Goal: Transaction & Acquisition: Purchase product/service

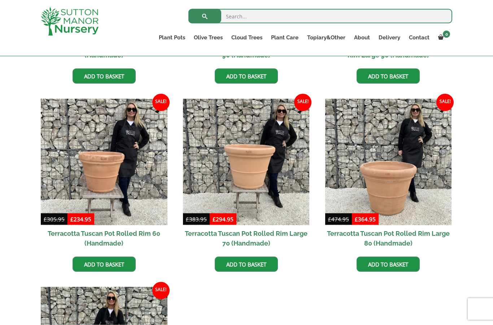
scroll to position [472, 0]
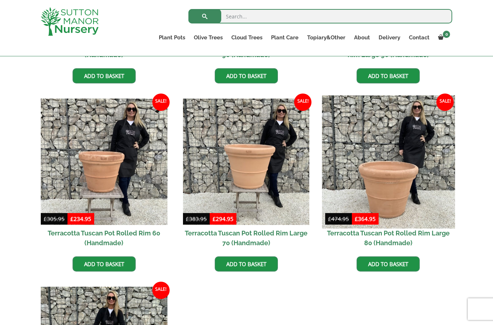
click at [391, 191] on img at bounding box center [388, 161] width 133 height 133
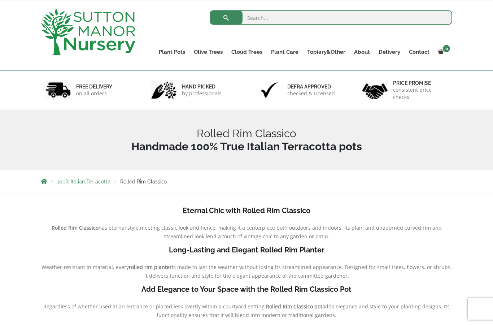
scroll to position [0, 0]
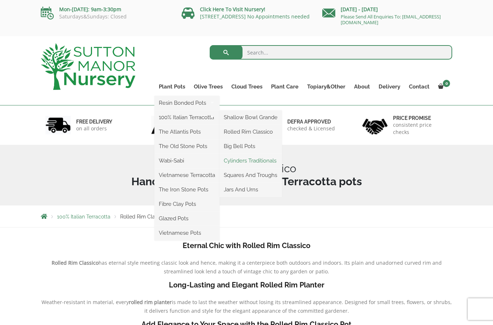
click at [269, 162] on link "Cylinders Traditionals" at bounding box center [250, 160] width 62 height 11
click at [261, 131] on link "Rolled Rim Classico" at bounding box center [250, 131] width 62 height 11
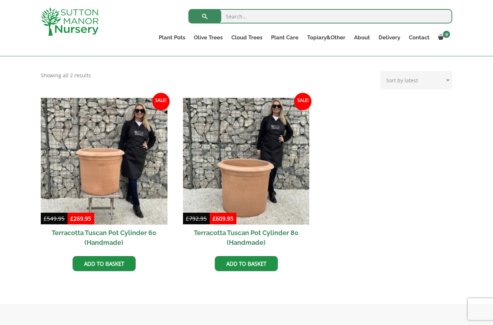
scroll to position [282, 0]
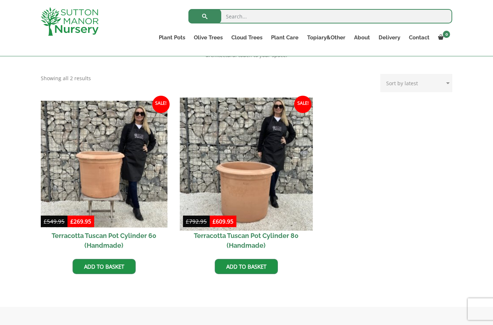
click at [271, 178] on img at bounding box center [246, 163] width 133 height 133
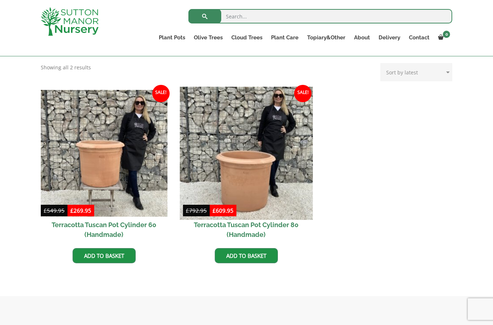
scroll to position [274, 0]
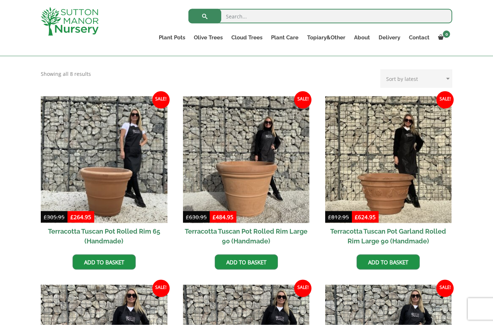
scroll to position [283, 0]
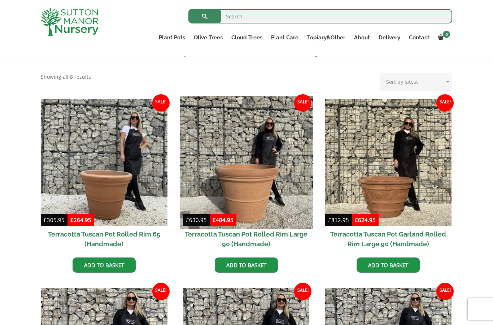
click at [294, 211] on img at bounding box center [246, 162] width 133 height 133
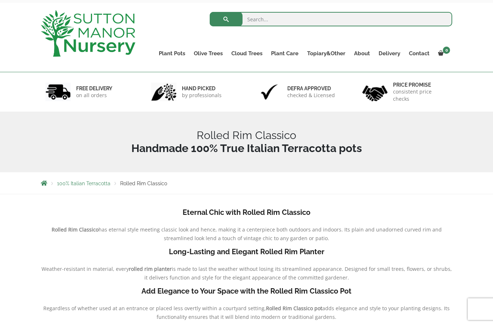
scroll to position [22, 0]
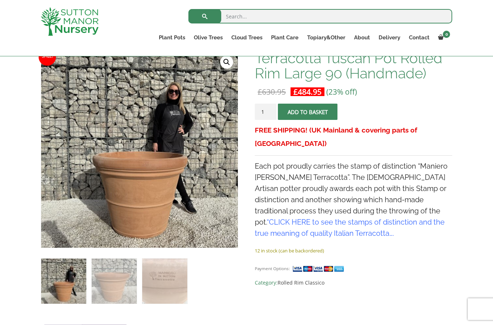
scroll to position [116, 0]
click at [228, 64] on link "🔍" at bounding box center [226, 62] width 13 height 13
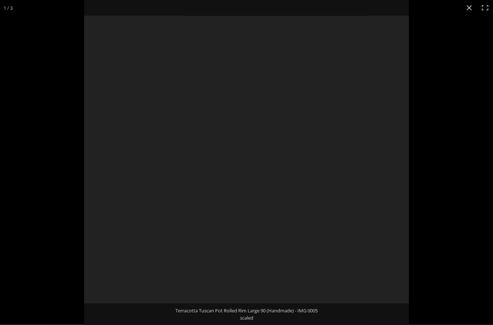
scroll to position [116, 0]
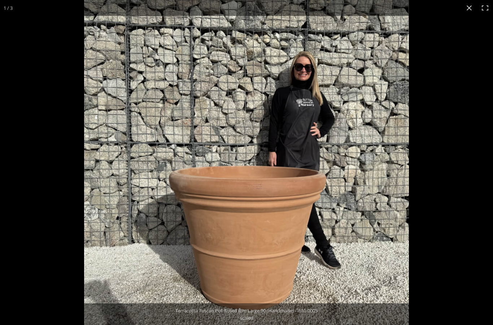
click at [465, 9] on button "Close (Esc)" at bounding box center [469, 8] width 16 height 16
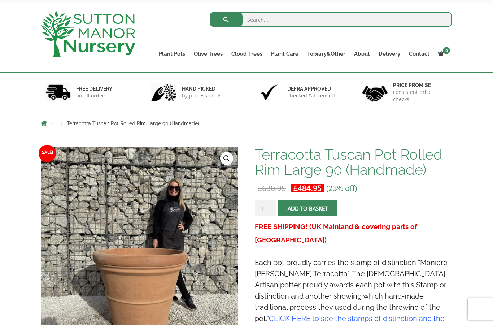
scroll to position [0, 0]
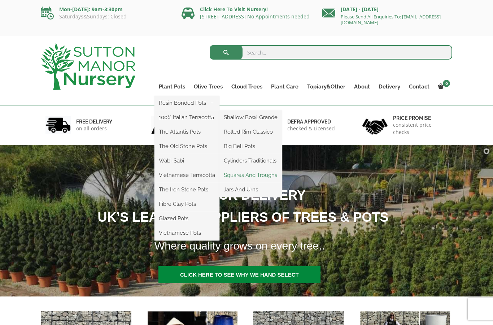
click at [271, 174] on link "Squares And Troughs" at bounding box center [250, 175] width 62 height 11
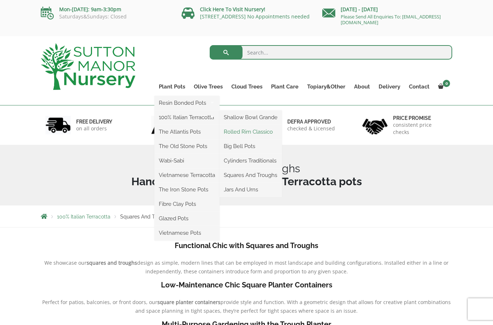
click at [269, 133] on link "Rolled Rim Classico" at bounding box center [250, 131] width 62 height 11
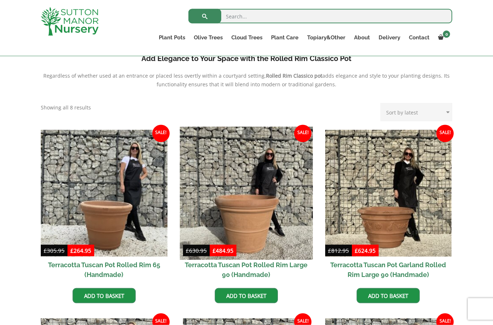
scroll to position [253, 0]
click at [272, 210] on img at bounding box center [246, 192] width 133 height 133
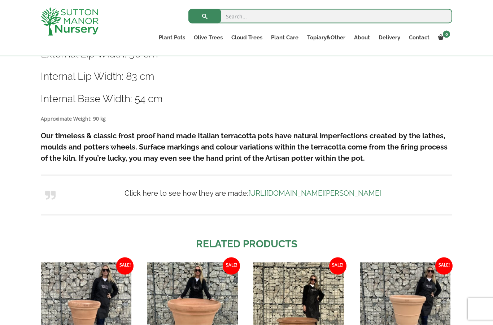
scroll to position [461, 0]
click at [307, 196] on link "https://www.suttonmanornursery.co.uk/sutton-manor-terracotta/" at bounding box center [314, 192] width 133 height 9
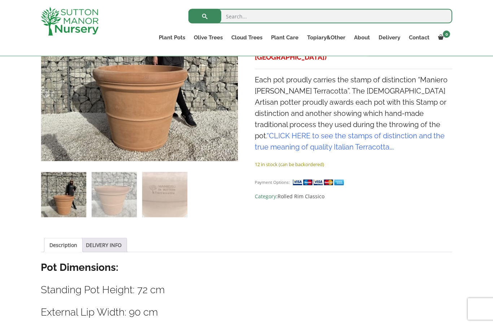
scroll to position [200, 0]
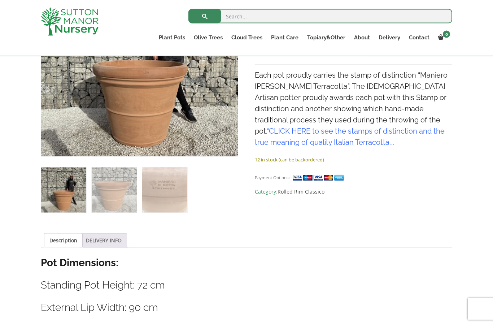
click at [119, 243] on link "DELIVERY INFO" at bounding box center [104, 241] width 36 height 14
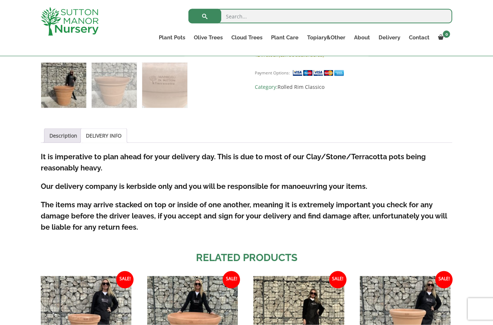
scroll to position [316, 0]
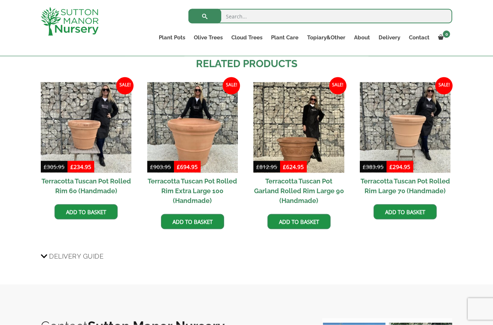
click at [95, 257] on span "Delivery Guide" at bounding box center [76, 255] width 54 height 13
click at [0, 0] on input "Delivery Guide" at bounding box center [0, 0] width 0 height 0
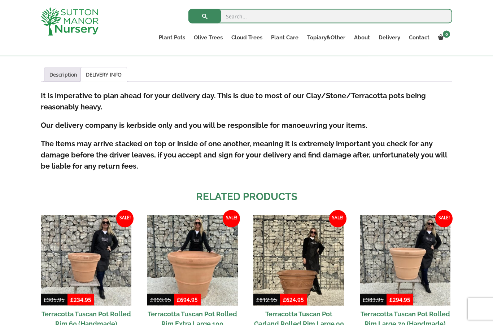
scroll to position [373, 0]
click at [393, 38] on link "Delivery" at bounding box center [389, 37] width 30 height 10
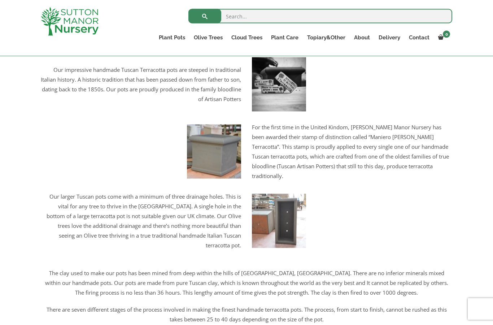
scroll to position [955, 0]
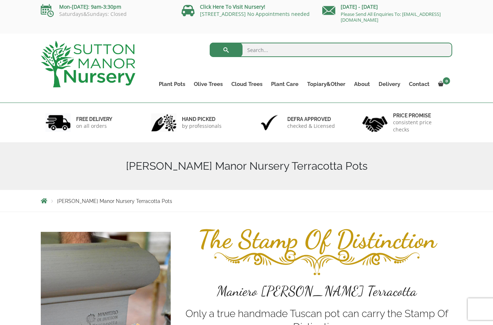
scroll to position [0, 0]
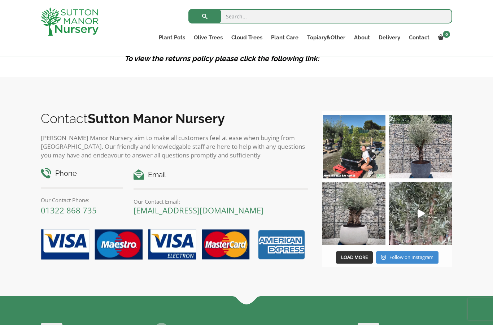
scroll to position [1235, 0]
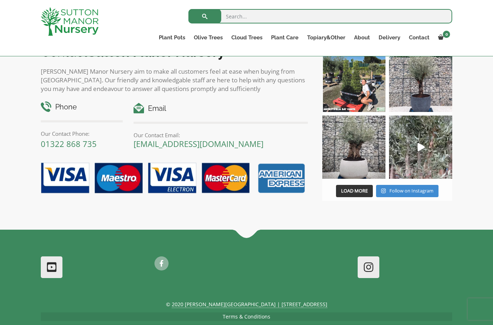
click at [259, 319] on link "Terms & Conditions" at bounding box center [247, 316] width 48 height 7
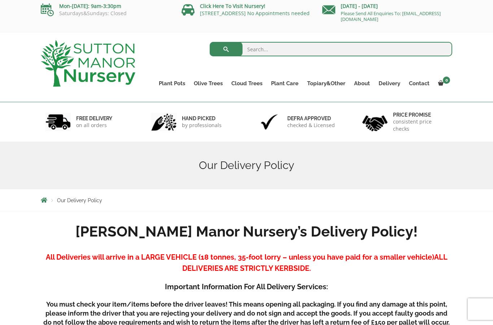
scroll to position [0, 0]
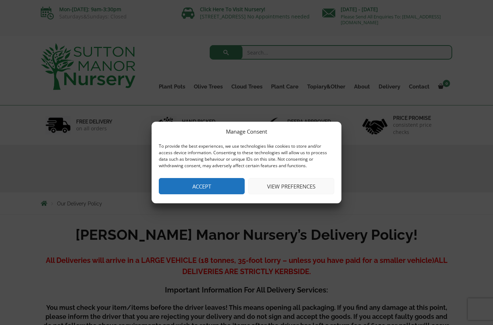
click at [213, 183] on button "Accept" at bounding box center [202, 186] width 86 height 16
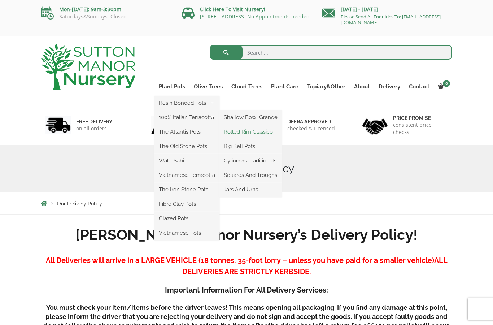
click at [273, 133] on link "Rolled Rim Classico" at bounding box center [250, 131] width 62 height 11
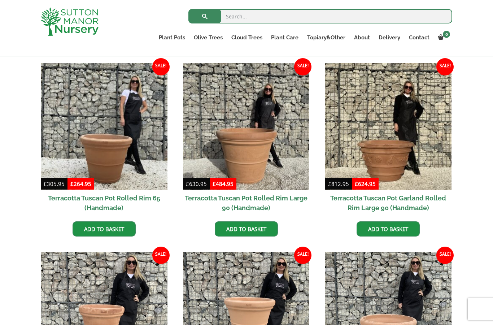
scroll to position [327, 0]
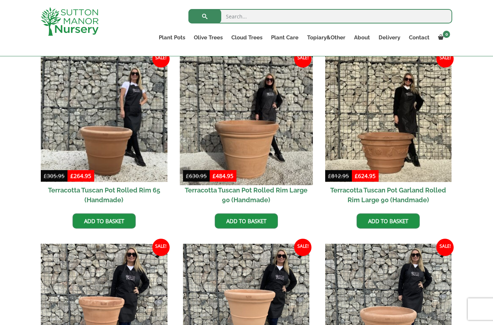
click at [277, 165] on img at bounding box center [246, 118] width 133 height 133
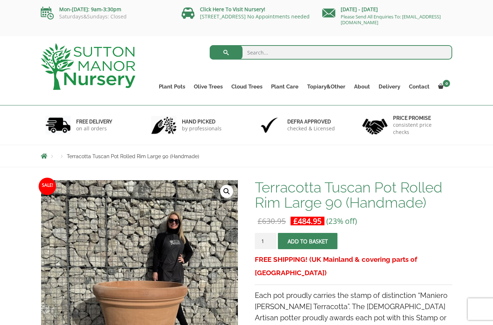
click at [330, 244] on button "Add to basket" at bounding box center [308, 241] width 60 height 16
